Goal: Information Seeking & Learning: Learn about a topic

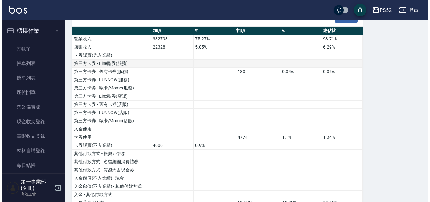
scroll to position [692, 0]
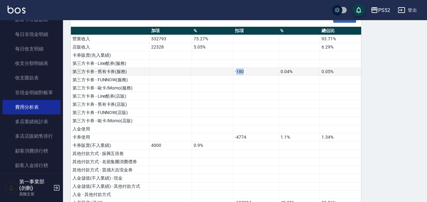
drag, startPoint x: 236, startPoint y: 71, endPoint x: 258, endPoint y: 72, distance: 21.7
click at [258, 72] on td "-180" at bounding box center [256, 72] width 46 height 8
click at [382, 9] on div "PS52" at bounding box center [384, 10] width 12 height 8
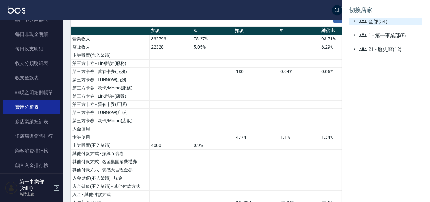
click at [377, 21] on span "全部(54)" at bounding box center [389, 22] width 61 height 8
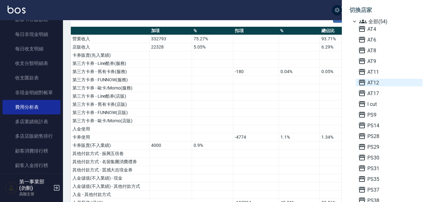
click at [377, 83] on span "AT12" at bounding box center [389, 83] width 62 height 8
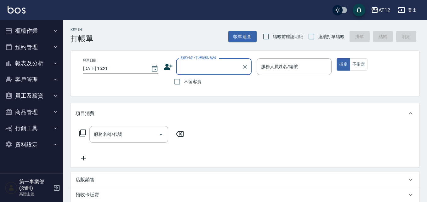
click at [50, 60] on button "報表及分析" at bounding box center [32, 63] width 58 height 16
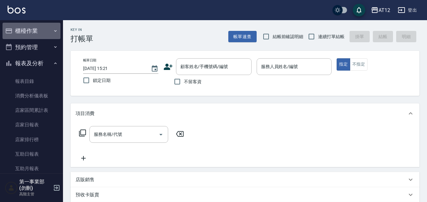
click at [42, 25] on button "櫃檯作業" at bounding box center [32, 31] width 58 height 16
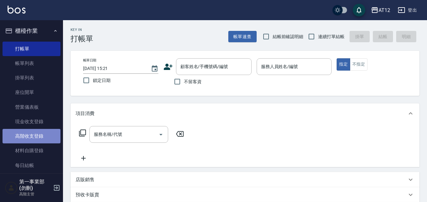
click at [41, 140] on link "高階收支登錄" at bounding box center [32, 136] width 58 height 14
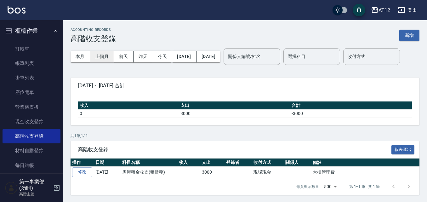
click at [108, 55] on button "上個月" at bounding box center [102, 57] width 24 height 12
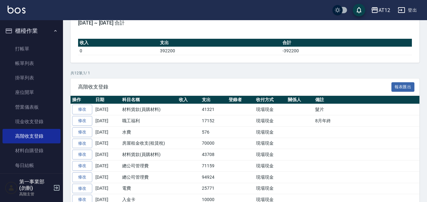
scroll to position [63, 0]
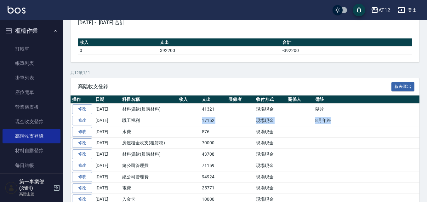
drag, startPoint x: 189, startPoint y: 140, endPoint x: 341, endPoint y: 139, distance: 151.6
click at [341, 126] on tr "修改 2025-08-31 職工福利 17152 現場現金 8月年終" at bounding box center [274, 120] width 409 height 11
click at [341, 126] on td "8月年終" at bounding box center [396, 120] width 166 height 11
click at [204, 148] on td "70000" at bounding box center [213, 142] width 27 height 11
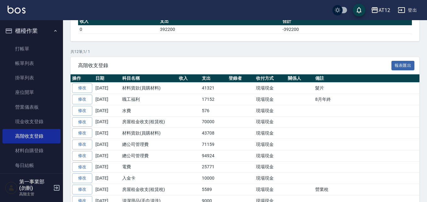
scroll to position [94, 0]
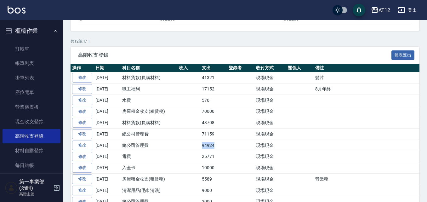
drag, startPoint x: 215, startPoint y: 166, endPoint x: 192, endPoint y: 165, distance: 23.3
click at [192, 151] on tr "修改 2025-08-31 總公司管理費 94924 現場現金" at bounding box center [274, 144] width 409 height 11
drag, startPoint x: 220, startPoint y: 150, endPoint x: 192, endPoint y: 152, distance: 28.4
click at [192, 140] on tr "修改 2025-08-31 總公司管理費 71159 現場現金" at bounding box center [274, 133] width 409 height 11
click at [207, 151] on td "94924" at bounding box center [213, 144] width 27 height 11
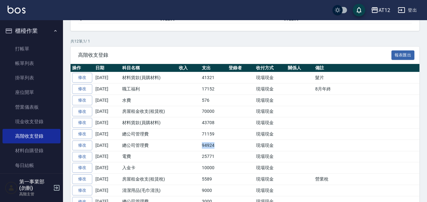
drag, startPoint x: 195, startPoint y: 167, endPoint x: 229, endPoint y: 166, distance: 33.7
click at [229, 151] on tr "修改 2025-08-31 總公司管理費 94924 現場現金" at bounding box center [274, 144] width 409 height 11
click at [229, 151] on td at bounding box center [240, 144] width 27 height 11
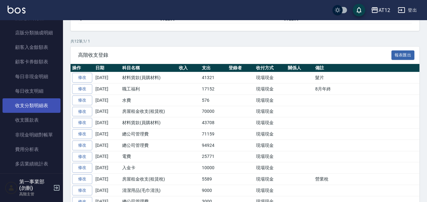
scroll to position [661, 0]
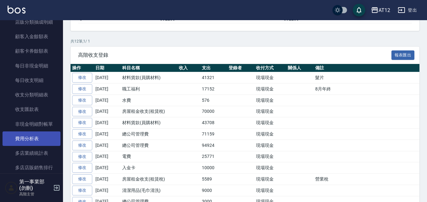
click at [44, 143] on link "費用分析表" at bounding box center [32, 138] width 58 height 14
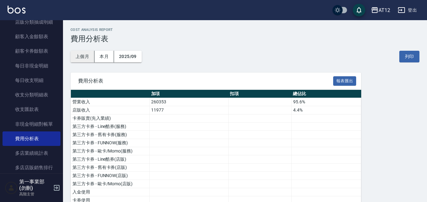
click at [84, 56] on button "上個月" at bounding box center [82, 57] width 24 height 12
click at [405, 57] on button "列印" at bounding box center [409, 57] width 20 height 12
click at [382, 13] on div "AT12" at bounding box center [384, 10] width 12 height 8
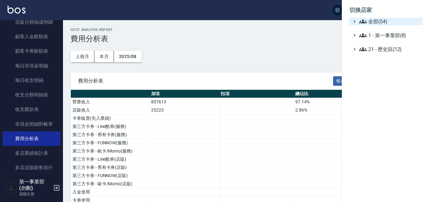
click at [379, 20] on span "全部(54)" at bounding box center [389, 22] width 61 height 8
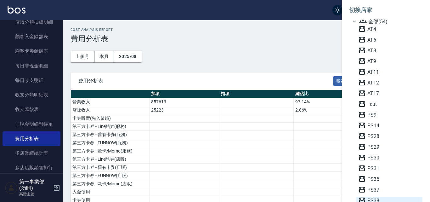
click at [380, 197] on span "PS38" at bounding box center [389, 200] width 62 height 8
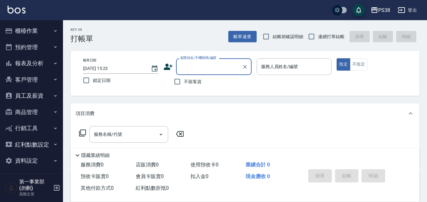
click at [53, 32] on icon "button" at bounding box center [55, 30] width 5 height 5
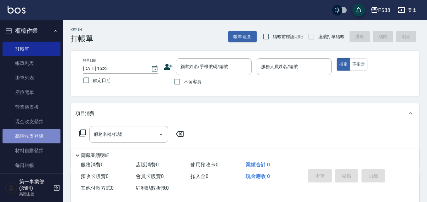
click at [37, 137] on link "高階收支登錄" at bounding box center [32, 136] width 58 height 14
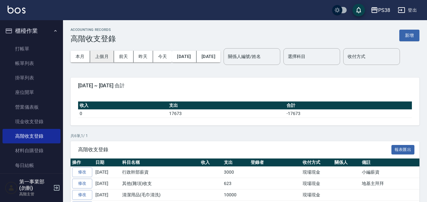
click at [103, 53] on button "上個月" at bounding box center [102, 57] width 24 height 12
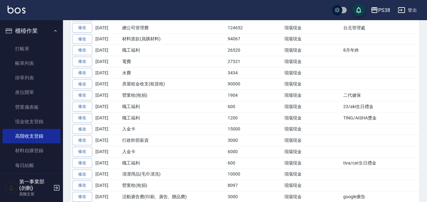
scroll to position [157, 0]
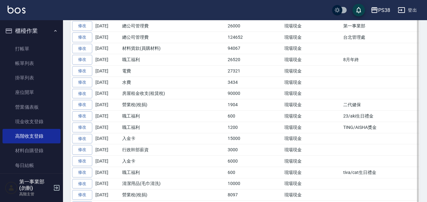
click at [196, 65] on td "職工福利" at bounding box center [159, 59] width 79 height 11
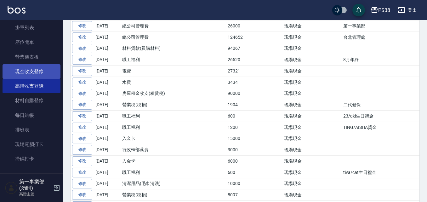
scroll to position [126, 0]
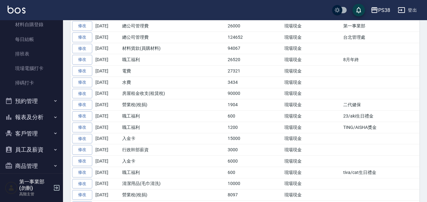
click at [32, 119] on button "報表及分析" at bounding box center [32, 117] width 58 height 16
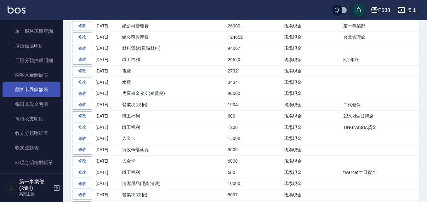
scroll to position [692, 0]
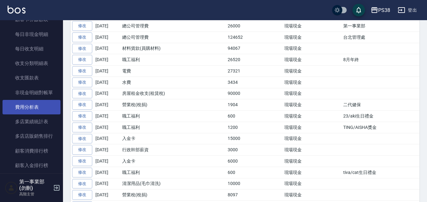
click at [38, 112] on link "費用分析表" at bounding box center [32, 107] width 58 height 14
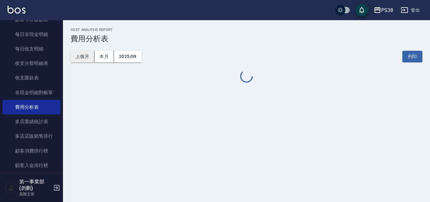
click at [87, 57] on button "上個月" at bounding box center [82, 57] width 24 height 12
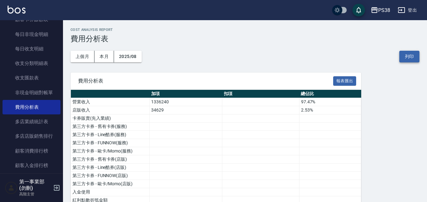
click at [411, 55] on button "列印" at bounding box center [409, 57] width 20 height 12
click at [382, 9] on div "PS38" at bounding box center [384, 10] width 12 height 8
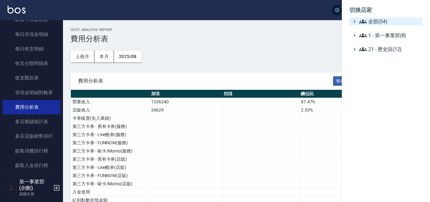
click at [387, 19] on span "全部(54)" at bounding box center [389, 22] width 61 height 8
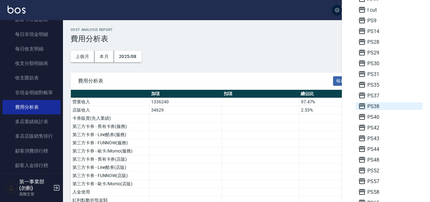
scroll to position [94, 0]
click at [371, 182] on span "PS57" at bounding box center [389, 181] width 62 height 8
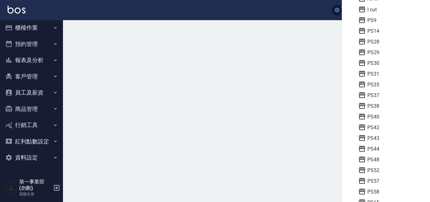
scroll to position [3, 0]
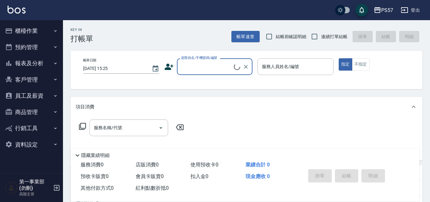
click at [37, 31] on button "櫃檯作業" at bounding box center [32, 31] width 58 height 16
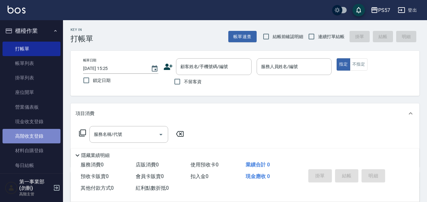
click at [45, 139] on link "高階收支登錄" at bounding box center [32, 136] width 58 height 14
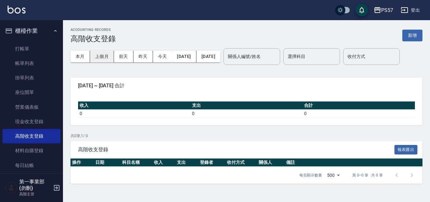
click at [107, 59] on button "上個月" at bounding box center [102, 57] width 24 height 12
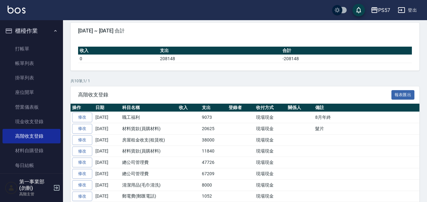
scroll to position [63, 0]
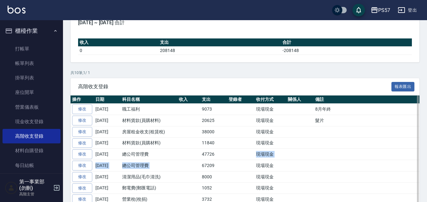
drag, startPoint x: 200, startPoint y: 185, endPoint x: 219, endPoint y: 175, distance: 20.8
click at [219, 175] on tbody "修改 [DATE] 職工福利 9073 現場現金 8月年終 修改 [DATE] 材料貨款(員購材料) 20625 現場現金 髮片 修改 [DATE] 房屋租金…" at bounding box center [274, 159] width 409 height 113
drag, startPoint x: 193, startPoint y: 176, endPoint x: 221, endPoint y: 174, distance: 27.1
click at [221, 160] on tr "修改 [DATE] 總公司管理費 47726 現場現金" at bounding box center [274, 153] width 409 height 11
drag, startPoint x: 201, startPoint y: 162, endPoint x: 220, endPoint y: 162, distance: 18.9
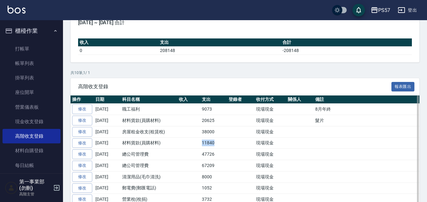
click at [220, 148] on td "11840" at bounding box center [213, 142] width 27 height 11
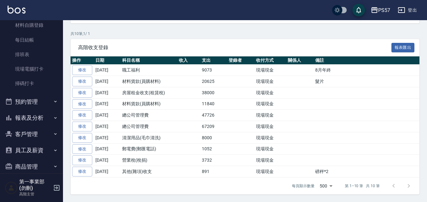
scroll to position [126, 0]
click at [38, 120] on button "報表及分析" at bounding box center [32, 117] width 58 height 16
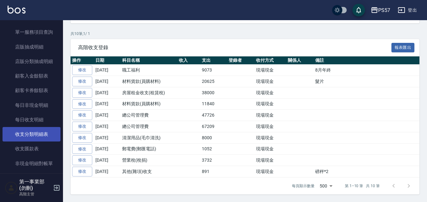
scroll to position [661, 0]
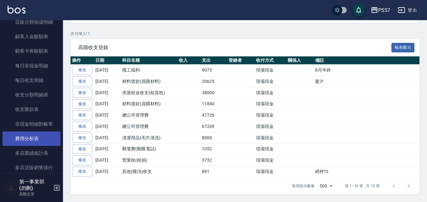
click at [34, 140] on link "費用分析表" at bounding box center [32, 138] width 58 height 14
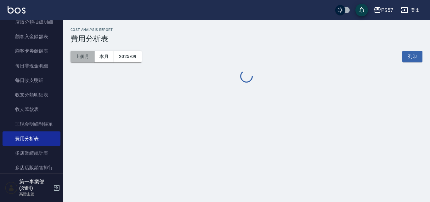
click at [86, 59] on button "上個月" at bounding box center [82, 57] width 24 height 12
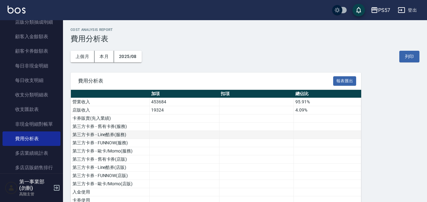
scroll to position [189, 0]
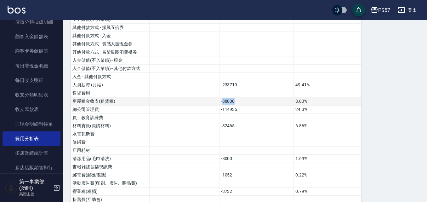
drag, startPoint x: 221, startPoint y: 101, endPoint x: 243, endPoint y: 100, distance: 22.0
click at [243, 100] on td "-38000" at bounding box center [256, 101] width 75 height 8
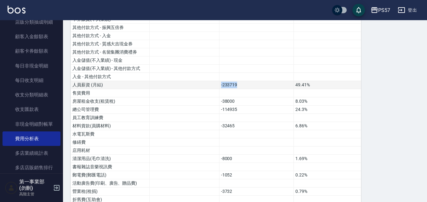
drag, startPoint x: 247, startPoint y: 83, endPoint x: 202, endPoint y: 87, distance: 44.9
click at [202, 87] on tr "人員薪資 (月結) -233719 49.41%" at bounding box center [216, 85] width 290 height 8
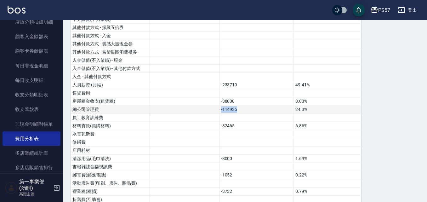
drag, startPoint x: 252, startPoint y: 109, endPoint x: 199, endPoint y: 109, distance: 52.5
click at [199, 109] on tr "總公司管理費 -114935 24.3%" at bounding box center [216, 109] width 290 height 8
click at [240, 110] on td "-114935" at bounding box center [256, 109] width 75 height 8
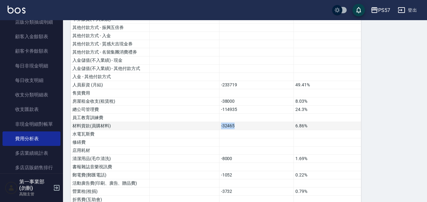
drag, startPoint x: 243, startPoint y: 126, endPoint x: 185, endPoint y: 127, distance: 57.6
click at [185, 127] on tr "材料貨款(員購材料) -32465 6.86%" at bounding box center [216, 126] width 290 height 8
click at [241, 128] on td "-32465" at bounding box center [256, 126] width 75 height 8
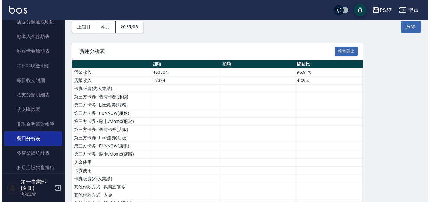
scroll to position [0, 0]
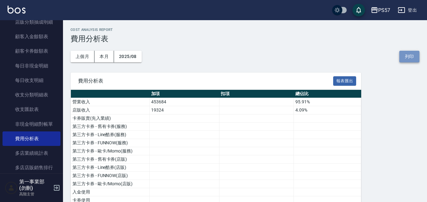
click at [404, 55] on button "列印" at bounding box center [409, 57] width 20 height 12
click at [377, 6] on button "PS57" at bounding box center [380, 10] width 25 height 13
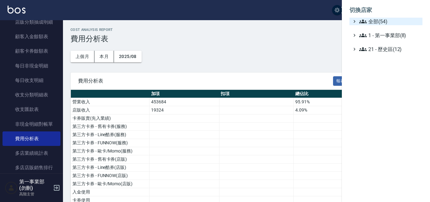
click at [388, 20] on span "全部(54)" at bounding box center [389, 22] width 61 height 8
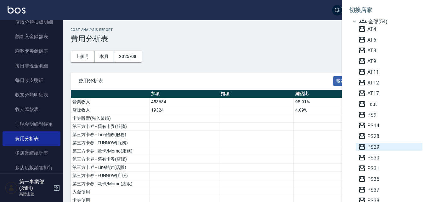
click at [378, 147] on span "PS29" at bounding box center [389, 147] width 62 height 8
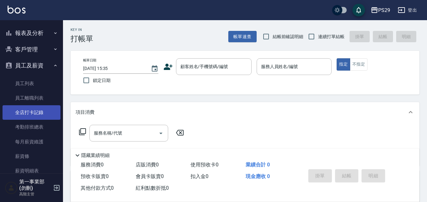
scroll to position [63, 0]
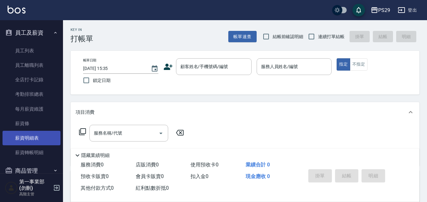
click at [34, 135] on link "薪資明細表" at bounding box center [32, 138] width 58 height 14
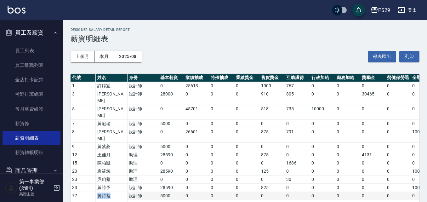
drag, startPoint x: 96, startPoint y: 176, endPoint x: 115, endPoint y: 174, distance: 19.3
click at [115, 192] on td "黃詩茗" at bounding box center [111, 196] width 31 height 8
click at [134, 192] on td "設計師" at bounding box center [142, 196] width 31 height 8
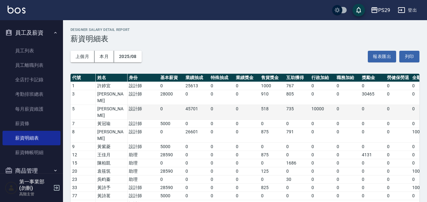
click at [319, 105] on td "10000" at bounding box center [322, 112] width 25 height 15
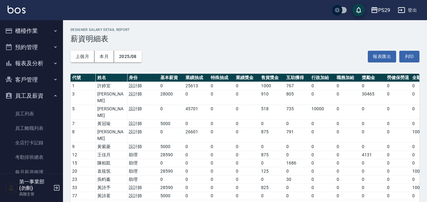
click at [41, 66] on button "報表及分析" at bounding box center [32, 63] width 58 height 16
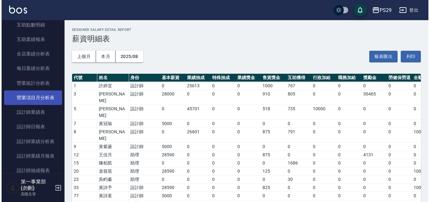
scroll to position [189, 0]
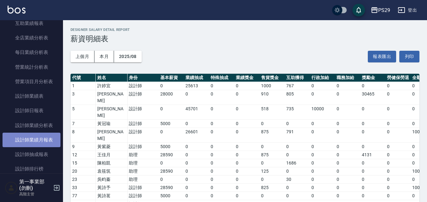
click at [38, 140] on link "設計師業績月報表" at bounding box center [32, 139] width 58 height 14
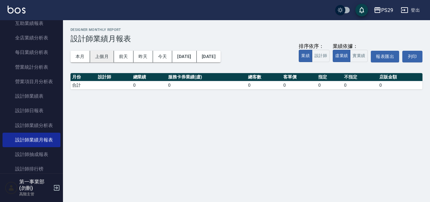
click at [99, 57] on button "上個月" at bounding box center [102, 57] width 24 height 12
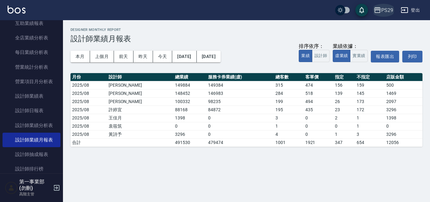
click at [380, 13] on icon "button" at bounding box center [377, 10] width 8 height 8
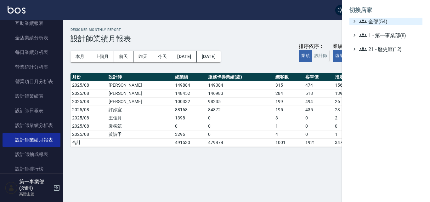
click at [376, 20] on span "全部(54)" at bounding box center [389, 22] width 61 height 8
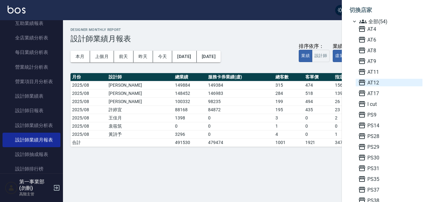
click at [370, 86] on span "AT12" at bounding box center [389, 83] width 62 height 8
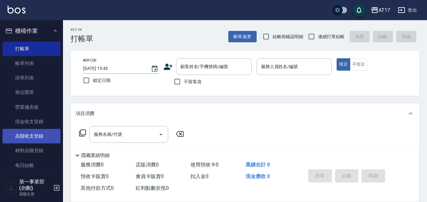
click at [38, 133] on link "高階收支登錄" at bounding box center [32, 136] width 58 height 14
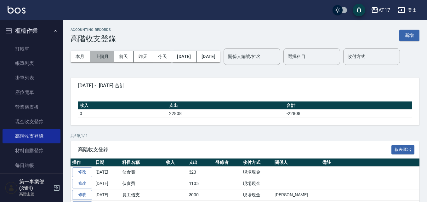
click at [102, 55] on button "上個月" at bounding box center [102, 57] width 24 height 12
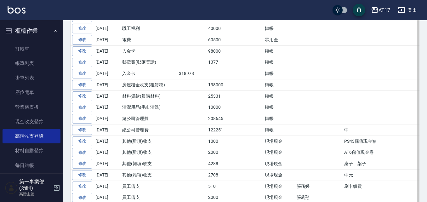
scroll to position [189, 0]
drag, startPoint x: 200, startPoint y: 138, endPoint x: 237, endPoint y: 152, distance: 39.4
click at [237, 152] on tbody "修改 [DATE] 員工借支 831 現場現金 [PERSON_NAME] 眷屬勞健保補繳 修改 [DATE] 員工借支 480 現場現金 [PERSON_N…" at bounding box center [274, 186] width 409 height 416
click at [237, 135] on td at bounding box center [249, 129] width 27 height 11
click at [342, 124] on td at bounding box center [410, 118] width 137 height 11
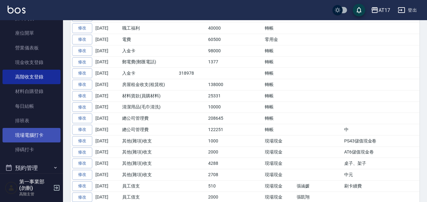
scroll to position [157, 0]
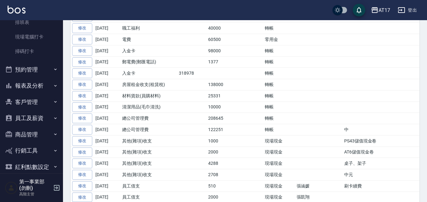
click at [27, 91] on button "報表及分析" at bounding box center [32, 85] width 58 height 16
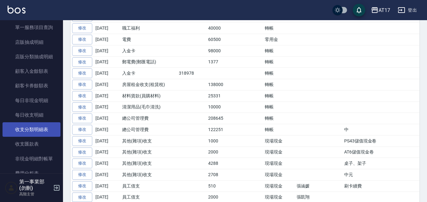
scroll to position [661, 0]
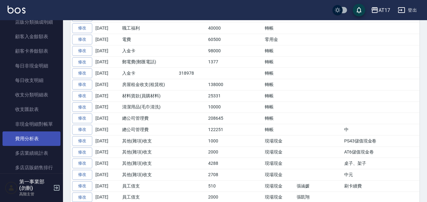
click at [37, 144] on link "費用分析表" at bounding box center [32, 138] width 58 height 14
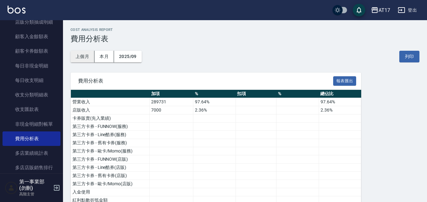
click at [75, 57] on button "上個月" at bounding box center [82, 57] width 24 height 12
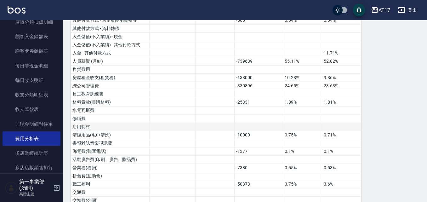
scroll to position [252, 0]
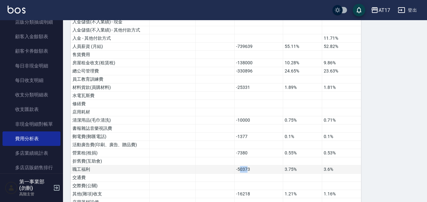
drag, startPoint x: 241, startPoint y: 168, endPoint x: 247, endPoint y: 169, distance: 6.0
click at [247, 169] on td "-50373" at bounding box center [258, 169] width 48 height 8
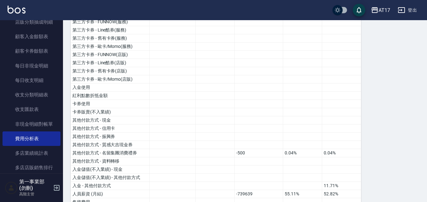
scroll to position [0, 0]
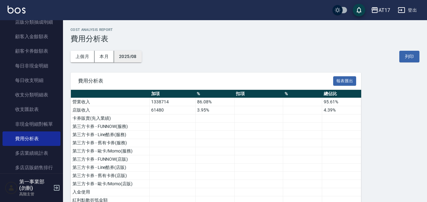
click at [131, 56] on button "2025/08" at bounding box center [128, 57] width 28 height 12
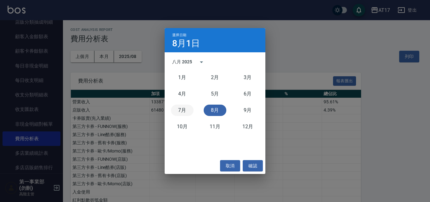
click at [184, 110] on button "7月" at bounding box center [182, 109] width 23 height 11
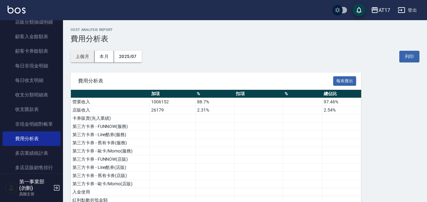
click at [93, 61] on button "上個月" at bounding box center [82, 57] width 24 height 12
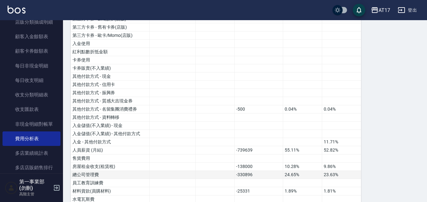
scroll to position [157, 0]
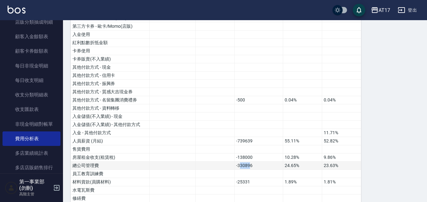
drag, startPoint x: 240, startPoint y: 165, endPoint x: 249, endPoint y: 167, distance: 9.6
click at [249, 167] on td "-330896" at bounding box center [258, 165] width 48 height 8
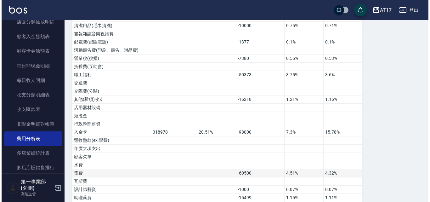
scroll to position [377, 0]
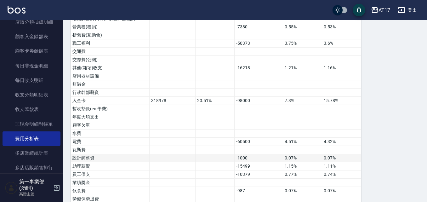
click at [325, 157] on td "0.07%" at bounding box center [341, 158] width 39 height 8
click at [386, 8] on div "AT17" at bounding box center [384, 10] width 12 height 8
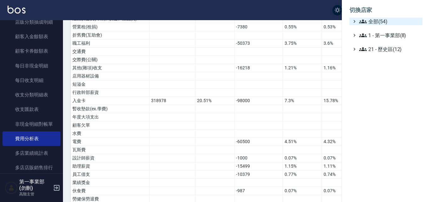
click at [382, 20] on span "全部(54)" at bounding box center [389, 22] width 61 height 8
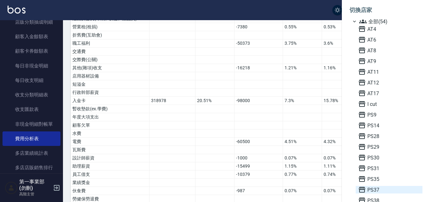
click at [380, 191] on span "PS37" at bounding box center [389, 190] width 62 height 8
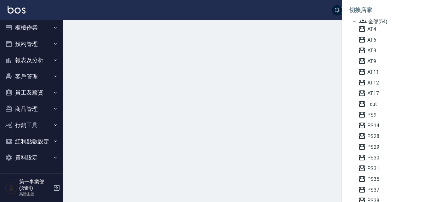
scroll to position [3, 0]
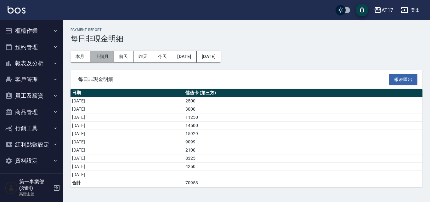
click at [98, 58] on button "上個月" at bounding box center [102, 57] width 24 height 12
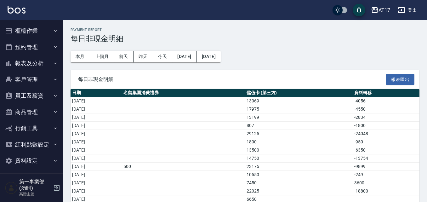
scroll to position [165, 0]
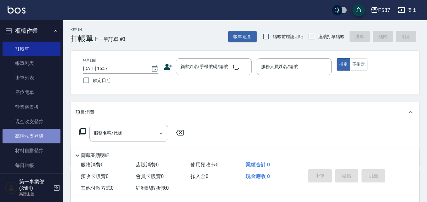
click at [46, 136] on link "高階收支登錄" at bounding box center [32, 136] width 58 height 14
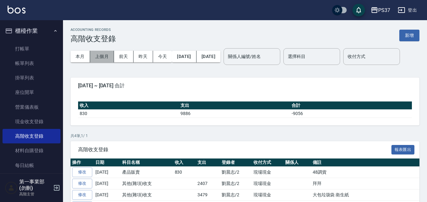
click at [107, 58] on button "上個月" at bounding box center [102, 57] width 24 height 12
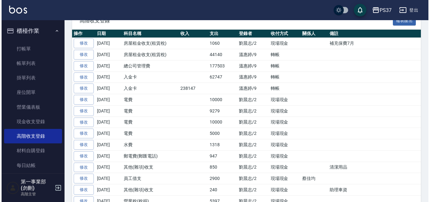
scroll to position [34, 0]
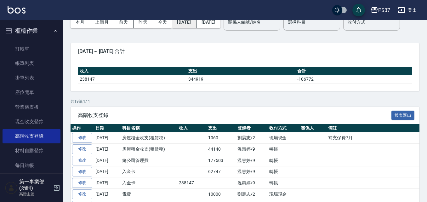
click at [193, 23] on button "2025/08/01" at bounding box center [184, 22] width 24 height 12
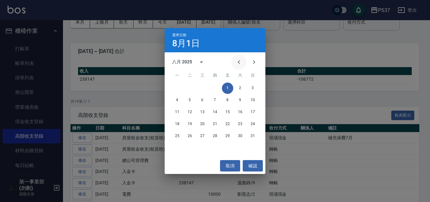
click at [236, 63] on icon "Previous month" at bounding box center [239, 62] width 8 height 8
click at [191, 88] on button "1" at bounding box center [189, 87] width 11 height 11
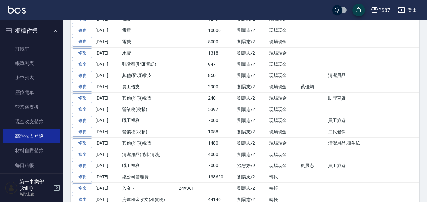
scroll to position [0, 0]
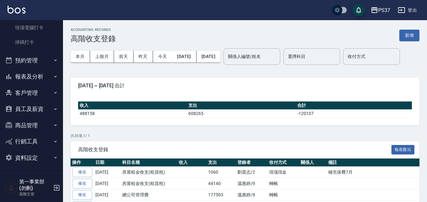
click at [44, 71] on button "報表及分析" at bounding box center [32, 76] width 58 height 16
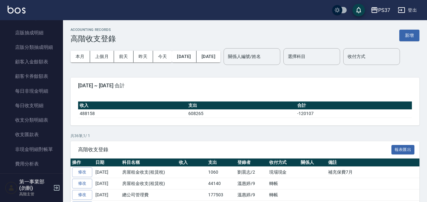
scroll to position [638, 0]
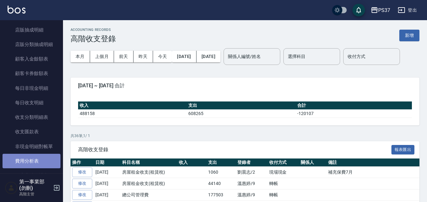
click at [39, 157] on link "費用分析表" at bounding box center [32, 161] width 58 height 14
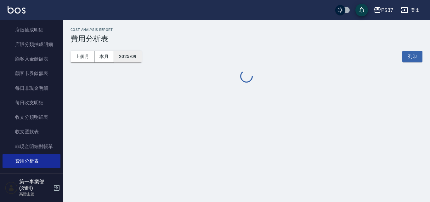
click at [137, 56] on button "2025/09" at bounding box center [128, 57] width 28 height 12
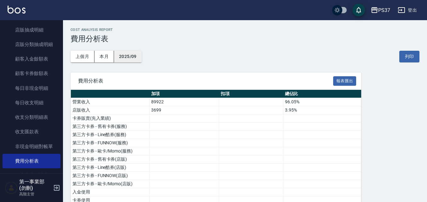
click at [127, 51] on button "2025/09" at bounding box center [128, 57] width 28 height 12
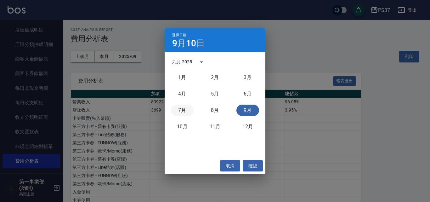
click at [182, 113] on button "7月" at bounding box center [182, 109] width 23 height 11
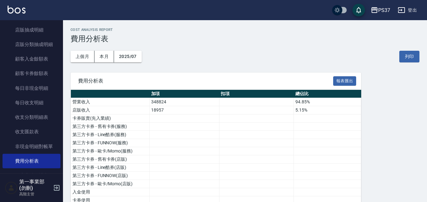
click at [367, 68] on div "上個月 本月 2025/07 列印" at bounding box center [244, 56] width 349 height 27
click at [378, 10] on div "PS37" at bounding box center [384, 10] width 12 height 8
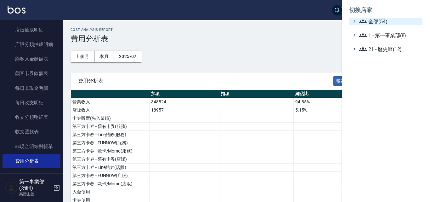
click at [371, 22] on span "全部(54)" at bounding box center [389, 22] width 61 height 8
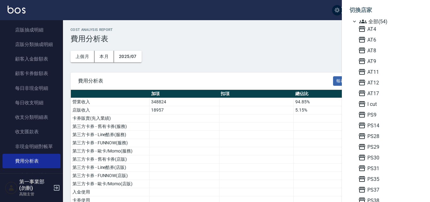
click at [205, 54] on div at bounding box center [215, 101] width 430 height 202
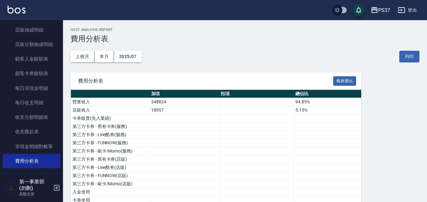
click at [133, 57] on button "2025/07" at bounding box center [128, 57] width 28 height 12
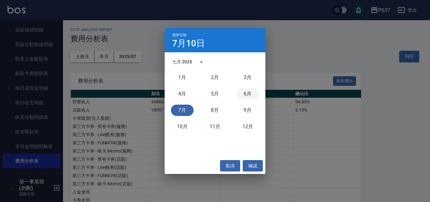
click at [248, 94] on button "6月" at bounding box center [247, 93] width 23 height 11
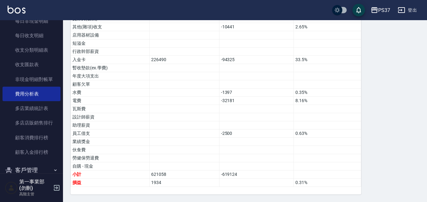
scroll to position [688, 0]
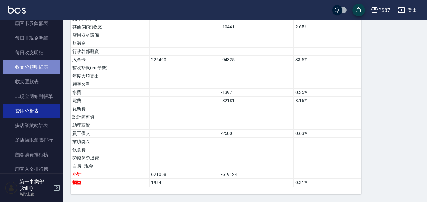
click at [39, 71] on link "收支分類明細表" at bounding box center [32, 67] width 58 height 14
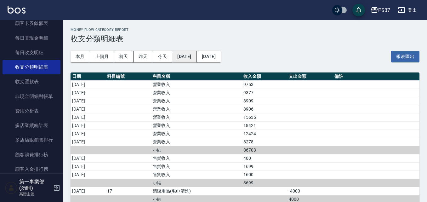
click at [190, 56] on button "[DATE]" at bounding box center [184, 57] width 24 height 12
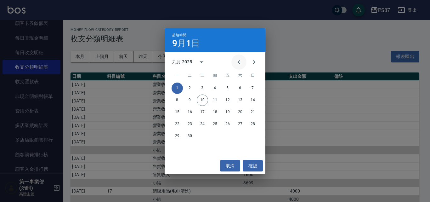
click at [239, 62] on icon "Previous month" at bounding box center [238, 62] width 2 height 4
click at [238, 62] on icon "Previous month" at bounding box center [238, 62] width 2 height 4
click at [212, 88] on button "1" at bounding box center [214, 87] width 11 height 11
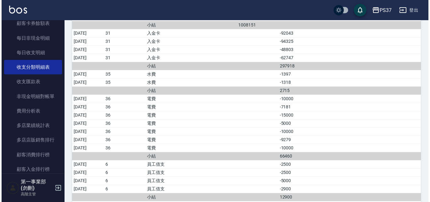
scroll to position [2201, 0]
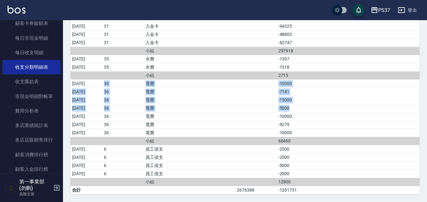
drag, startPoint x: 87, startPoint y: 84, endPoint x: 321, endPoint y: 104, distance: 235.5
click at [320, 105] on td "-5000" at bounding box center [298, 108] width 44 height 8
drag, startPoint x: 305, startPoint y: 100, endPoint x: 281, endPoint y: 81, distance: 30.2
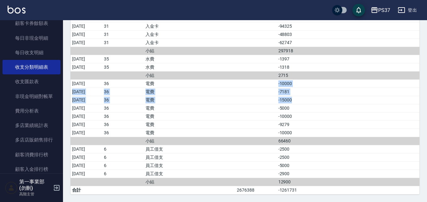
click at [294, 98] on td "-15000" at bounding box center [298, 100] width 44 height 8
click at [377, 7] on icon "button" at bounding box center [374, 10] width 8 height 8
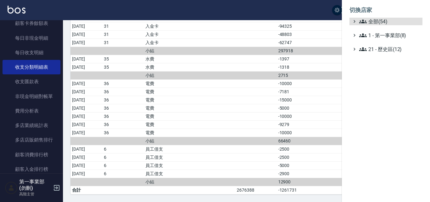
click at [382, 25] on ul "全部(54) 1 - 第一事業部(8) 21 - 歷史區(12)" at bounding box center [385, 35] width 73 height 35
click at [384, 21] on span "全部(54)" at bounding box center [389, 22] width 61 height 8
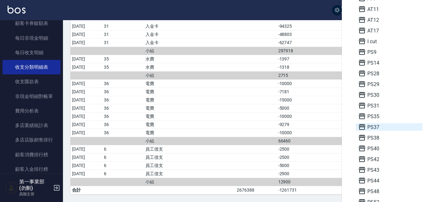
scroll to position [63, 0]
click at [379, 147] on span "PS40" at bounding box center [389, 148] width 62 height 8
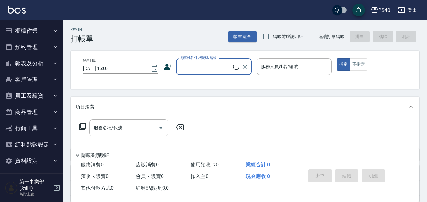
click at [40, 64] on button "報表及分析" at bounding box center [32, 63] width 58 height 16
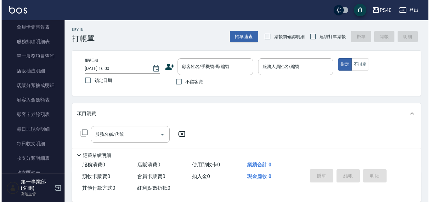
scroll to position [440, 0]
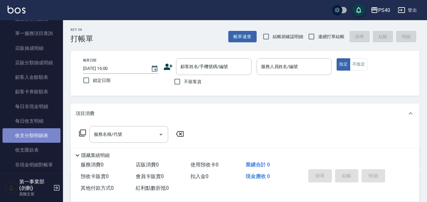
click at [41, 130] on link "收支分類明細表" at bounding box center [32, 135] width 58 height 14
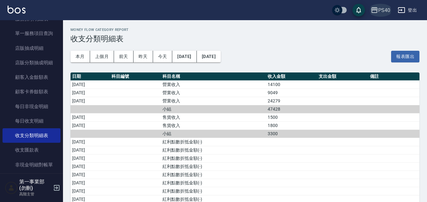
click at [388, 12] on div "PS40" at bounding box center [384, 10] width 12 height 8
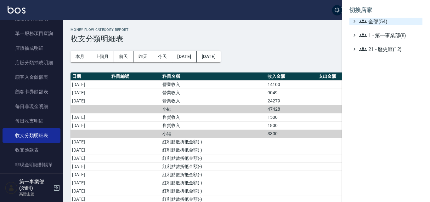
click at [380, 20] on span "全部(54)" at bounding box center [389, 22] width 61 height 8
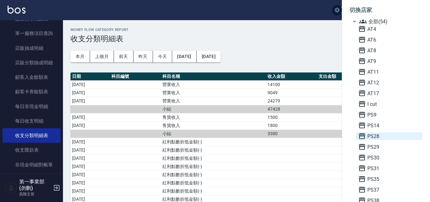
click at [379, 136] on span "PS28" at bounding box center [389, 136] width 62 height 8
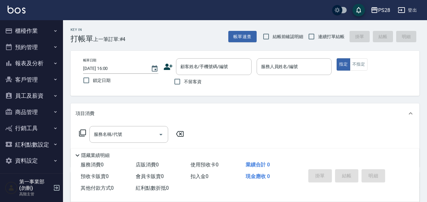
click at [334, 100] on div "Key In 打帳單 上一筆訂單:#4 帳單速查 結帳前確認明細 連續打單結帳 掛單 結帳 明細 帳單日期 [DATE] 16:00 鎖定日期 顧客姓名/手機…" at bounding box center [245, 171] width 364 height 303
click at [377, 9] on icon "button" at bounding box center [374, 10] width 8 height 8
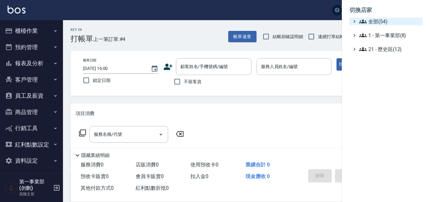
click at [377, 19] on span "全部(54)" at bounding box center [389, 22] width 61 height 8
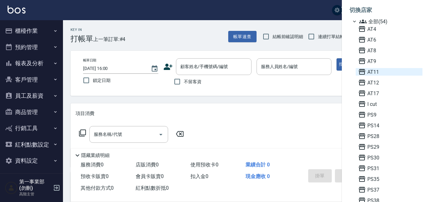
click at [386, 74] on span "AT11" at bounding box center [389, 72] width 62 height 8
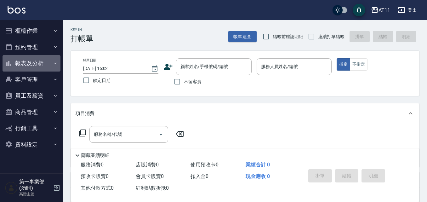
click at [50, 64] on button "報表及分析" at bounding box center [32, 63] width 58 height 16
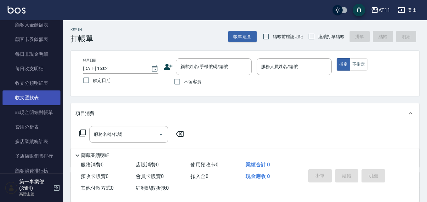
scroll to position [503, 0]
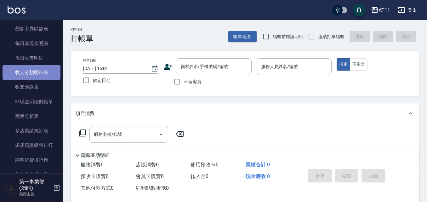
click at [47, 77] on link "收支分類明細表" at bounding box center [32, 72] width 58 height 14
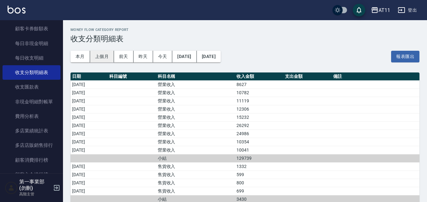
click at [103, 59] on button "上個月" at bounding box center [102, 57] width 24 height 12
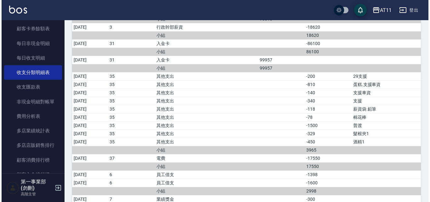
scroll to position [843, 0]
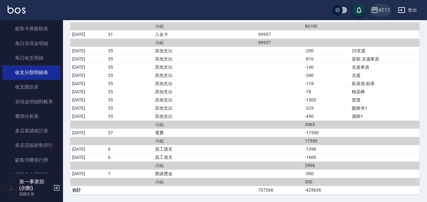
click at [380, 9] on div "AT11" at bounding box center [384, 10] width 12 height 8
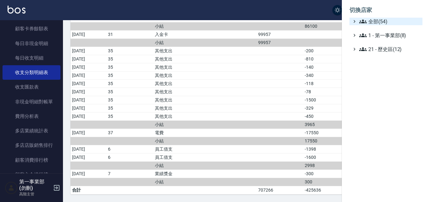
click at [387, 23] on span "全部(54)" at bounding box center [389, 22] width 61 height 8
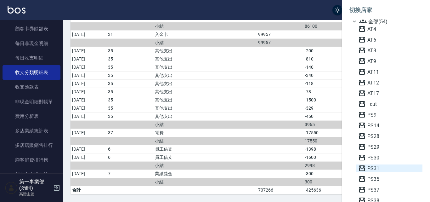
click at [387, 168] on span "PS31" at bounding box center [389, 168] width 62 height 8
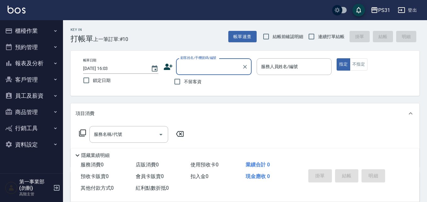
click at [39, 33] on button "櫃檯作業" at bounding box center [32, 31] width 58 height 16
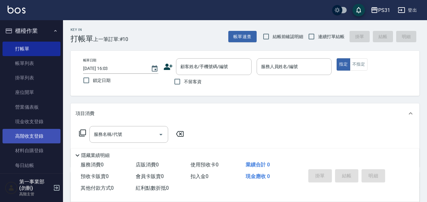
click at [46, 139] on link "高階收支登錄" at bounding box center [32, 136] width 58 height 14
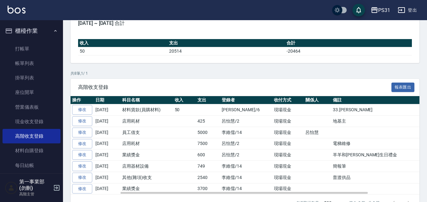
scroll to position [63, 0]
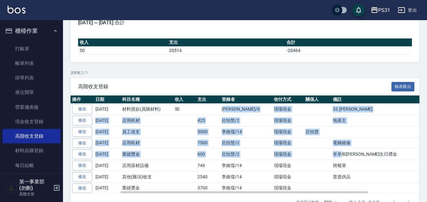
drag, startPoint x: 225, startPoint y: 125, endPoint x: 327, endPoint y: 179, distance: 115.2
click at [327, 179] on tbody "修改 2025-09-07 材料貨款(員購材料) 50 Aki鄭亞希/6 現場現金 33.珊珊 修改 2025-09-06 店用耗材 425 呂怡慧/2 現場…" at bounding box center [274, 148] width 409 height 90
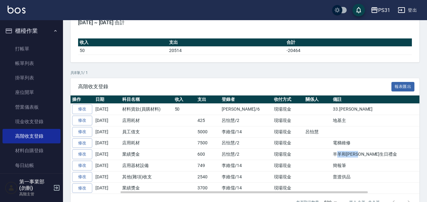
drag, startPoint x: 352, startPoint y: 173, endPoint x: 323, endPoint y: 172, distance: 29.3
click at [331, 160] on td "羊羊和[PERSON_NAME]生日禮金" at bounding box center [405, 153] width 148 height 11
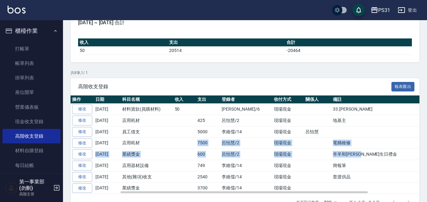
drag, startPoint x: 194, startPoint y: 163, endPoint x: 361, endPoint y: 178, distance: 168.0
click at [361, 178] on tbody "修改 2025-09-07 材料貨款(員購材料) 50 Aki鄭亞希/6 現場現金 33.珊珊 修改 2025-09-06 店用耗材 425 呂怡慧/2 現場…" at bounding box center [274, 148] width 409 height 90
click at [357, 160] on td "羊羊和[PERSON_NAME]生日禮金" at bounding box center [405, 153] width 148 height 11
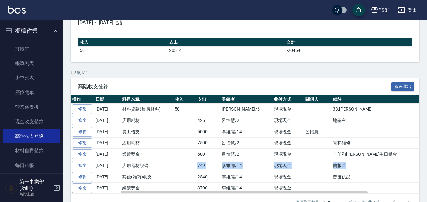
drag, startPoint x: 193, startPoint y: 185, endPoint x: 360, endPoint y: 189, distance: 167.1
click at [360, 171] on tr "修改 2025-09-04 店用器材設備 749 李維儒/14 現場現金 簡報筆" at bounding box center [274, 165] width 409 height 11
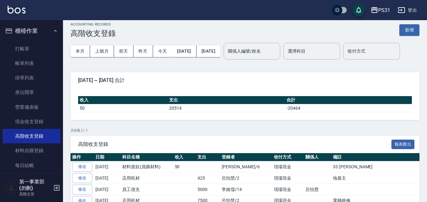
scroll to position [5, 0]
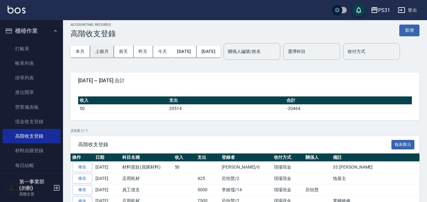
click at [98, 50] on button "上個月" at bounding box center [102, 52] width 24 height 12
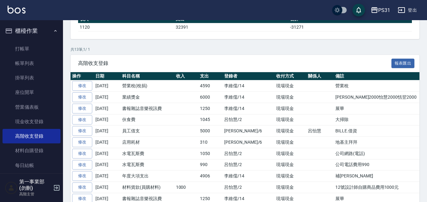
scroll to position [94, 0]
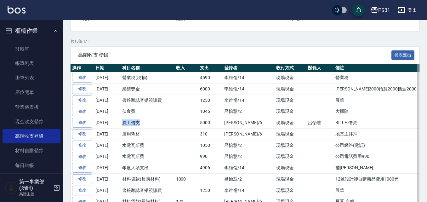
drag, startPoint x: 122, startPoint y: 142, endPoint x: 158, endPoint y: 140, distance: 36.2
click at [158, 128] on td "員工借支" at bounding box center [147, 122] width 54 height 11
click at [333, 128] on td "BILLE.借資" at bounding box center [406, 122] width 146 height 11
click at [364, 151] on td "公司網路(電話)" at bounding box center [406, 144] width 146 height 11
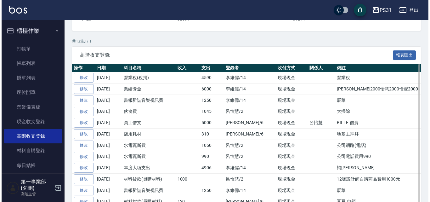
scroll to position [155, 0]
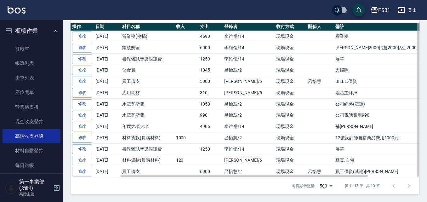
click at [254, 128] on td "李維儒/14" at bounding box center [248, 126] width 52 height 11
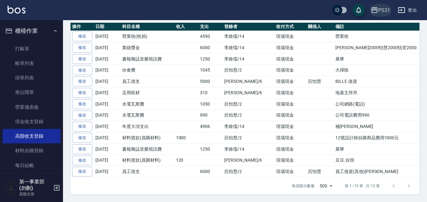
click at [381, 8] on div "PS31" at bounding box center [384, 10] width 12 height 8
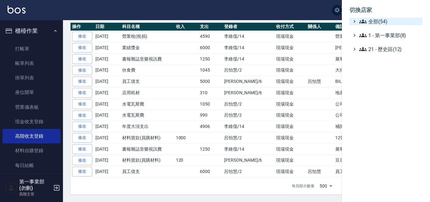
click at [379, 18] on span "全部(54)" at bounding box center [389, 22] width 61 height 8
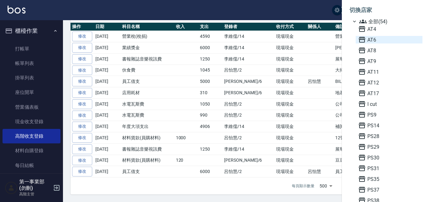
click at [378, 41] on span "AT6" at bounding box center [389, 40] width 62 height 8
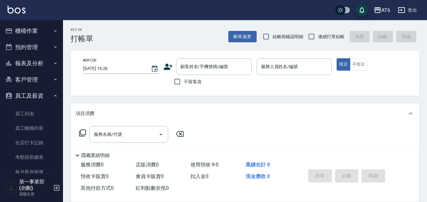
scroll to position [108, 0]
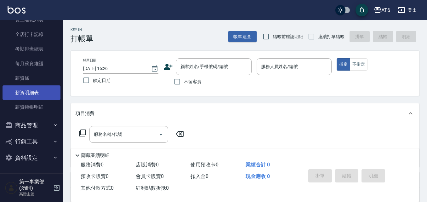
click at [45, 93] on link "薪資明細表" at bounding box center [32, 92] width 58 height 14
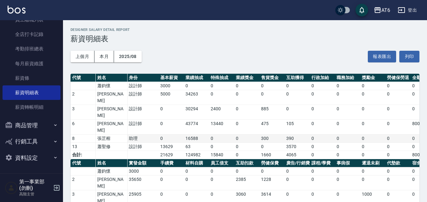
scroll to position [20, 0]
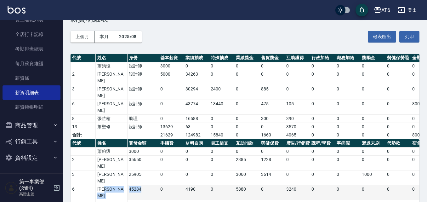
drag, startPoint x: 146, startPoint y: 161, endPoint x: 126, endPoint y: 162, distance: 20.1
click at [126, 185] on tr "6 [PERSON_NAME]甄 45284 0 4190 0 5880 0 3240 0 0 0 0 0 0 0 0 0 0 0 0 0 13310" at bounding box center [365, 192] width 591 height 15
click at [145, 185] on td "45284" at bounding box center [142, 192] width 31 height 15
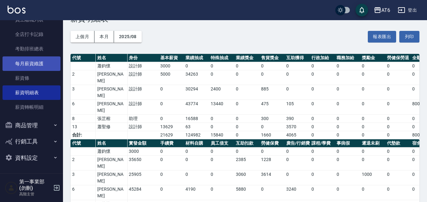
click at [36, 76] on link "薪資條" at bounding box center [32, 78] width 58 height 14
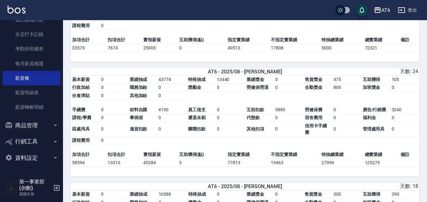
scroll to position [220, 0]
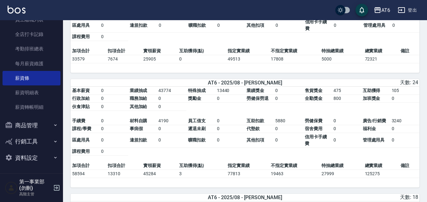
click at [374, 130] on span "福利金" at bounding box center [368, 128] width 13 height 5
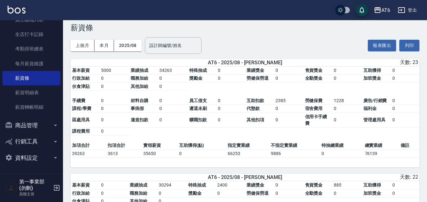
scroll to position [0, 0]
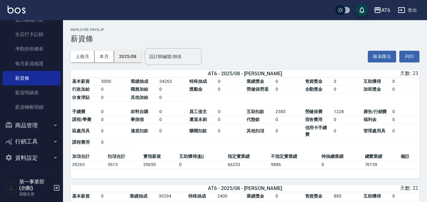
click at [115, 53] on button "2025/08" at bounding box center [128, 57] width 28 height 12
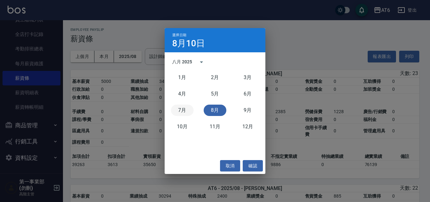
click at [185, 107] on button "7月" at bounding box center [182, 109] width 23 height 11
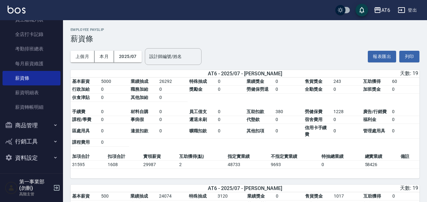
click at [321, 36] on h3 "薪資條" at bounding box center [244, 38] width 349 height 9
click at [382, 6] on button "AT6" at bounding box center [381, 10] width 21 height 13
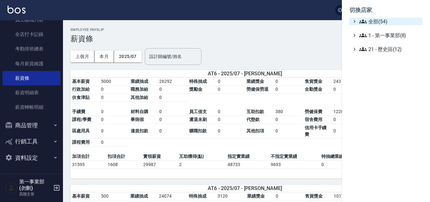
click at [379, 18] on span "全部(54)" at bounding box center [389, 22] width 61 height 8
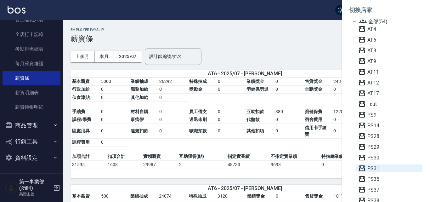
click at [380, 169] on span "PS31" at bounding box center [389, 168] width 62 height 8
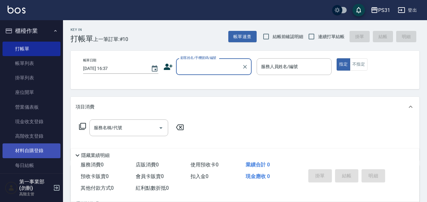
click at [42, 144] on link "材料自購登錄" at bounding box center [32, 150] width 58 height 14
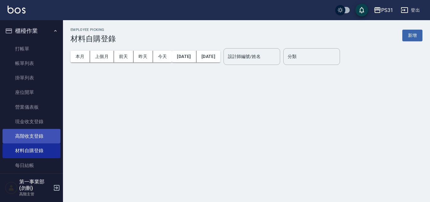
click at [41, 139] on link "高階收支登錄" at bounding box center [32, 136] width 58 height 14
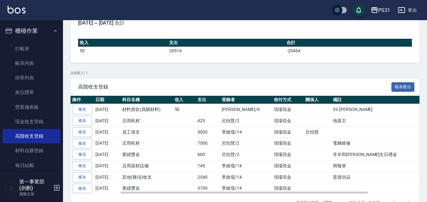
scroll to position [63, 0]
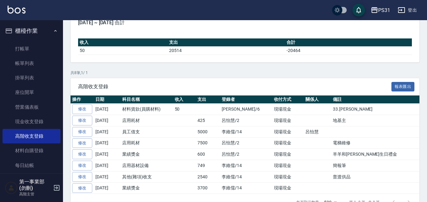
click at [346, 95] on div "高階收支登錄 報表匯出" at bounding box center [244, 86] width 349 height 17
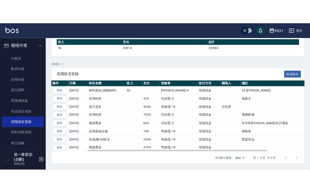
scroll to position [99, 0]
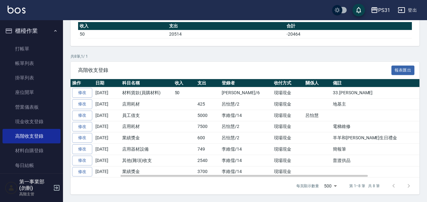
click at [136, 115] on td "員工借支" at bounding box center [146, 114] width 53 height 11
click at [343, 151] on td "簡報筆" at bounding box center [405, 148] width 148 height 11
click at [341, 70] on span "高階收支登錄" at bounding box center [234, 70] width 313 height 6
click at [403, 131] on td "電梯維修" at bounding box center [405, 126] width 148 height 11
click at [337, 60] on div "共 8 筆, 1 / 1 高階收支登錄 報表匯出 操作 日期 科目名稱 收入 支出 登錄者 收付方式 關係人 備註 修改 [DATE] 材料貨款(員購材料) …" at bounding box center [244, 123] width 349 height 141
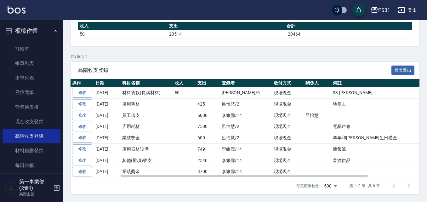
click at [237, 171] on td "李維儒/14" at bounding box center [246, 171] width 52 height 11
